Goal: Navigation & Orientation: Find specific page/section

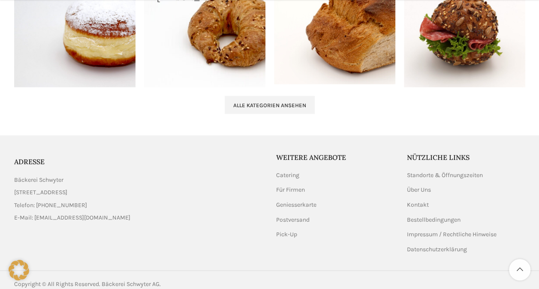
scroll to position [968, 0]
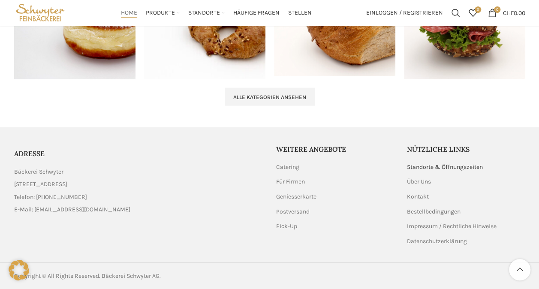
click at [428, 165] on link "Standorte & Öffnungszeiten" at bounding box center [445, 167] width 77 height 9
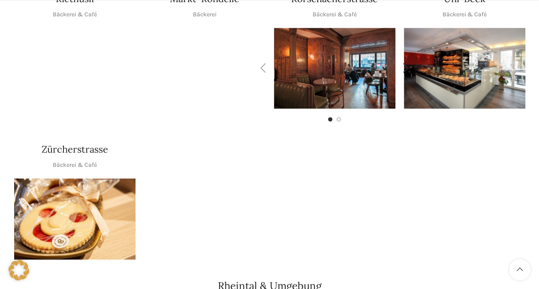
scroll to position [557, 0]
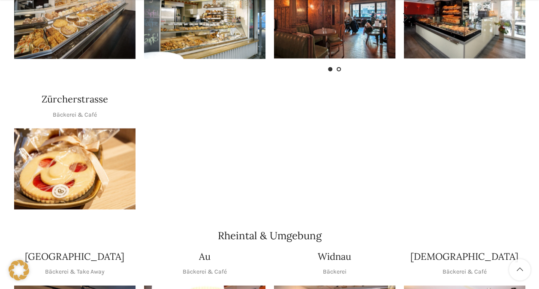
click at [339, 67] on span "Go to slide 2" at bounding box center [339, 69] width 4 height 4
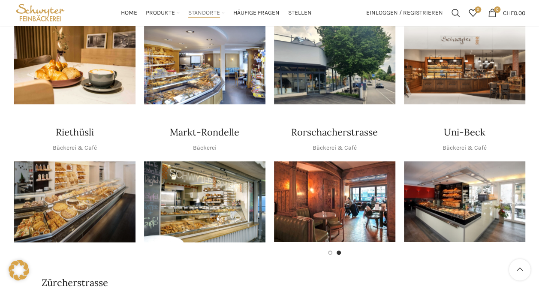
scroll to position [343, 0]
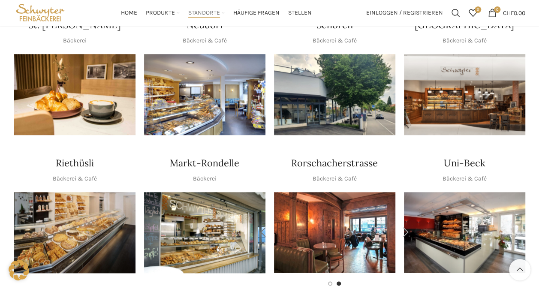
click at [265, 222] on div "Previous slide" at bounding box center [263, 232] width 21 height 21
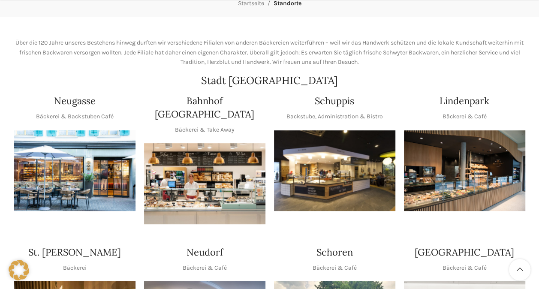
scroll to position [129, 0]
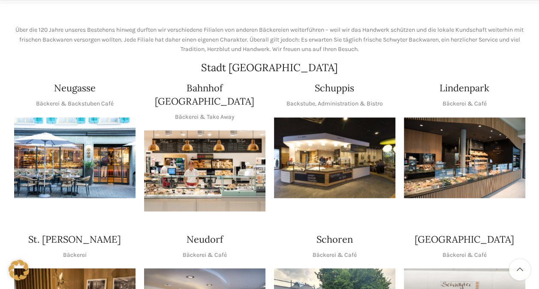
click at [205, 138] on img "1 / 1" at bounding box center [204, 170] width 121 height 81
click at [93, 130] on img "1 / 1" at bounding box center [74, 158] width 121 height 81
click at [355, 130] on img "1 / 1" at bounding box center [334, 158] width 121 height 81
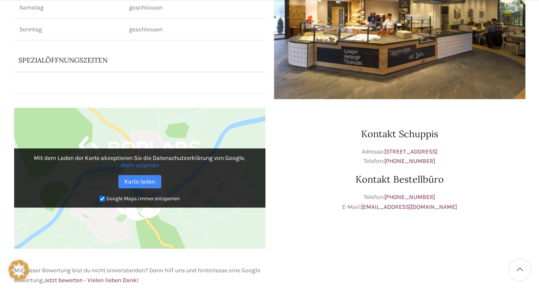
scroll to position [172, 0]
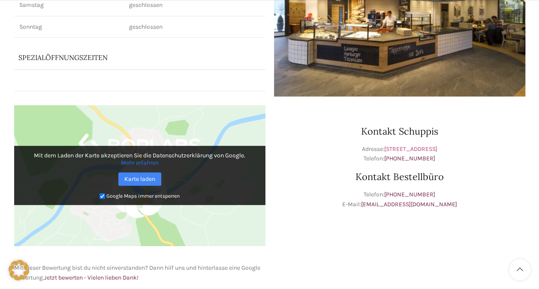
click at [384, 150] on link "[STREET_ADDRESS]" at bounding box center [410, 148] width 53 height 7
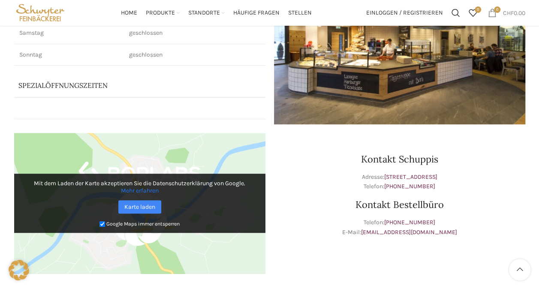
scroll to position [86, 0]
